Goal: Go to known website: Access a specific website the user already knows

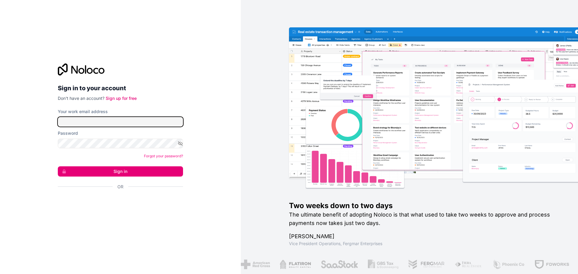
click at [103, 123] on input "Your work email address" at bounding box center [120, 122] width 125 height 10
type input "**********"
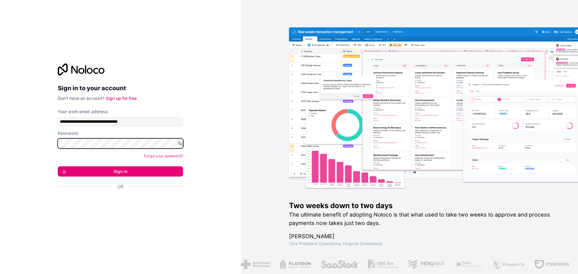
click at [58, 166] on button "Sign in" at bounding box center [120, 171] width 125 height 10
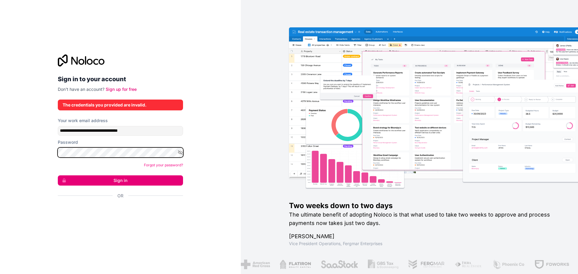
click at [58, 176] on button "Sign in" at bounding box center [120, 181] width 125 height 10
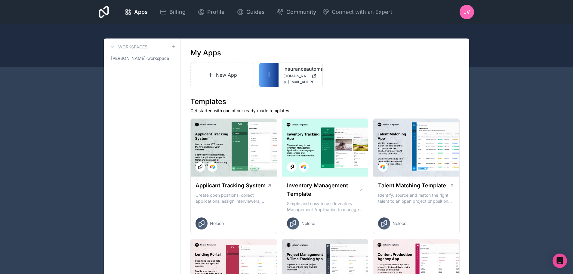
click at [0, 0] on icon at bounding box center [0, 0] width 0 height 0
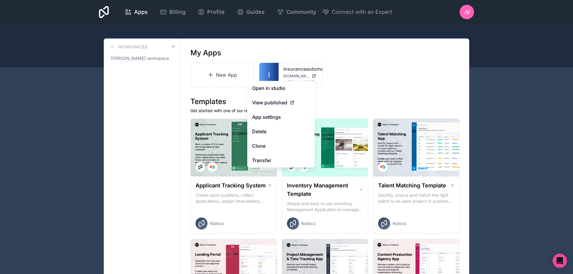
click at [277, 90] on link "Open in studio" at bounding box center [280, 88] width 67 height 14
